Goal: Task Accomplishment & Management: Use online tool/utility

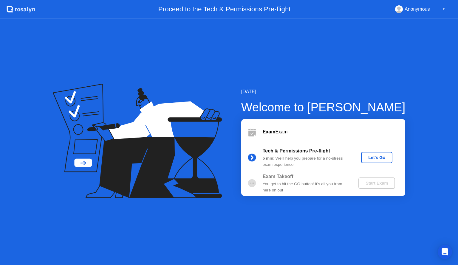
click at [376, 159] on div "Let's Go" at bounding box center [377, 157] width 27 height 5
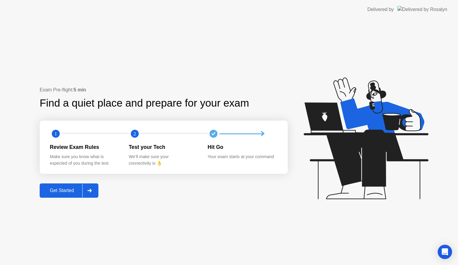
click at [70, 193] on div "Get Started" at bounding box center [61, 190] width 41 height 5
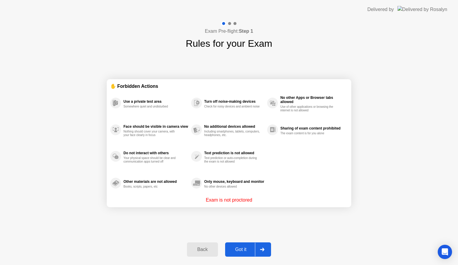
click at [245, 248] on div "Got it" at bounding box center [241, 249] width 28 height 5
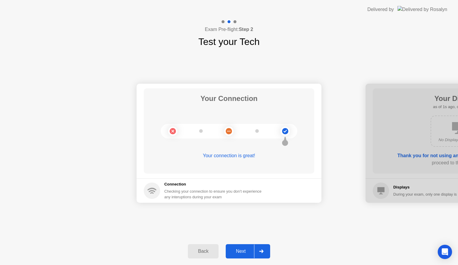
click at [245, 249] on div "Next" at bounding box center [241, 251] width 27 height 5
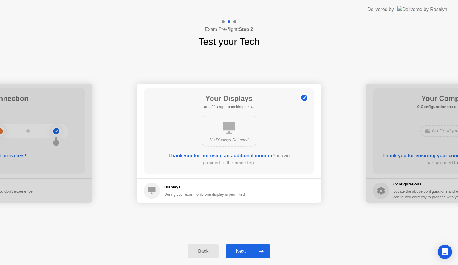
click at [245, 249] on div "Next" at bounding box center [241, 251] width 27 height 5
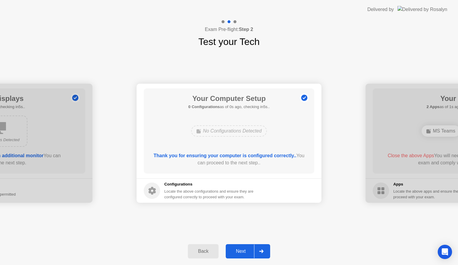
click at [245, 249] on div "Next" at bounding box center [241, 251] width 27 height 5
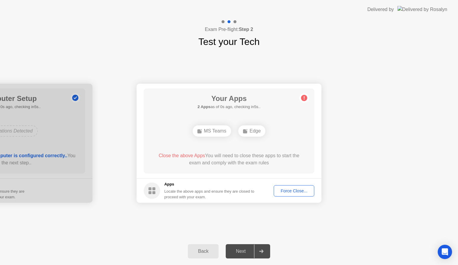
click at [284, 191] on div "Force Close..." at bounding box center [294, 191] width 36 height 5
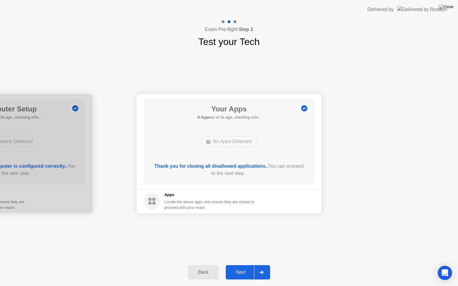
click at [264, 265] on div at bounding box center [261, 273] width 14 height 14
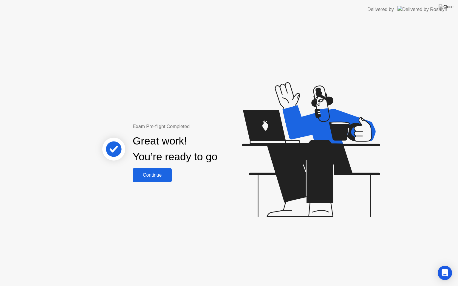
click at [160, 174] on div "Continue" at bounding box center [152, 175] width 35 height 5
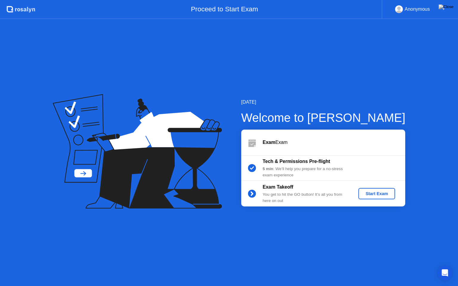
click at [367, 195] on div "Start Exam" at bounding box center [377, 193] width 32 height 5
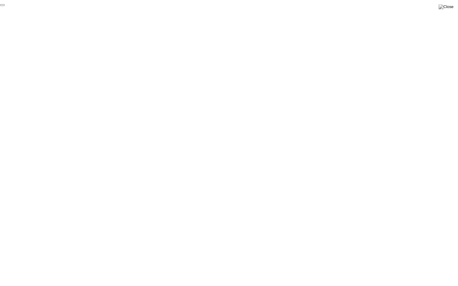
click div "End Proctoring Session"
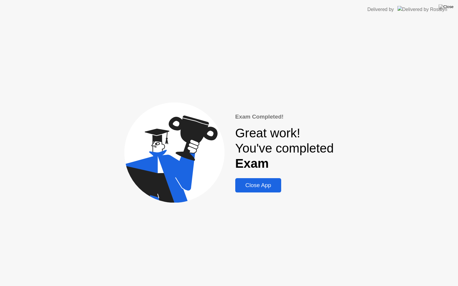
click at [272, 186] on div "Close App" at bounding box center [258, 185] width 43 height 7
